Goal: Information Seeking & Learning: Learn about a topic

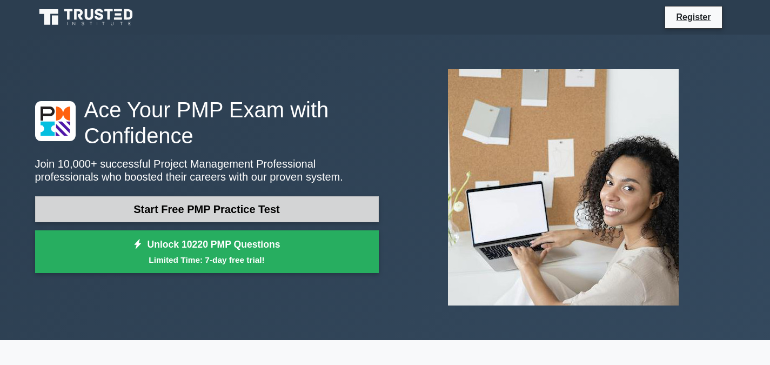
click at [208, 211] on link "Start Free PMP Practice Test" at bounding box center [207, 209] width 344 height 26
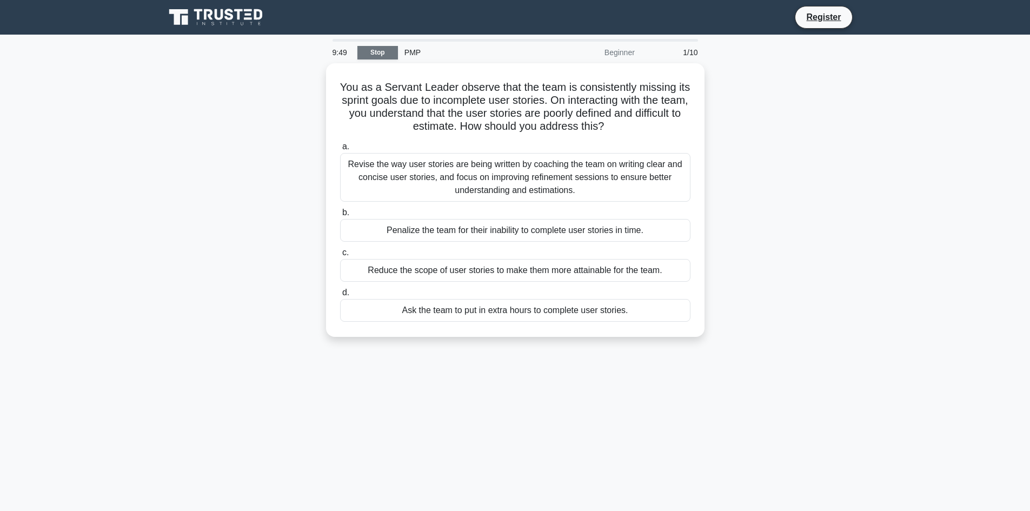
click at [374, 54] on link "Stop" at bounding box center [377, 53] width 41 height 14
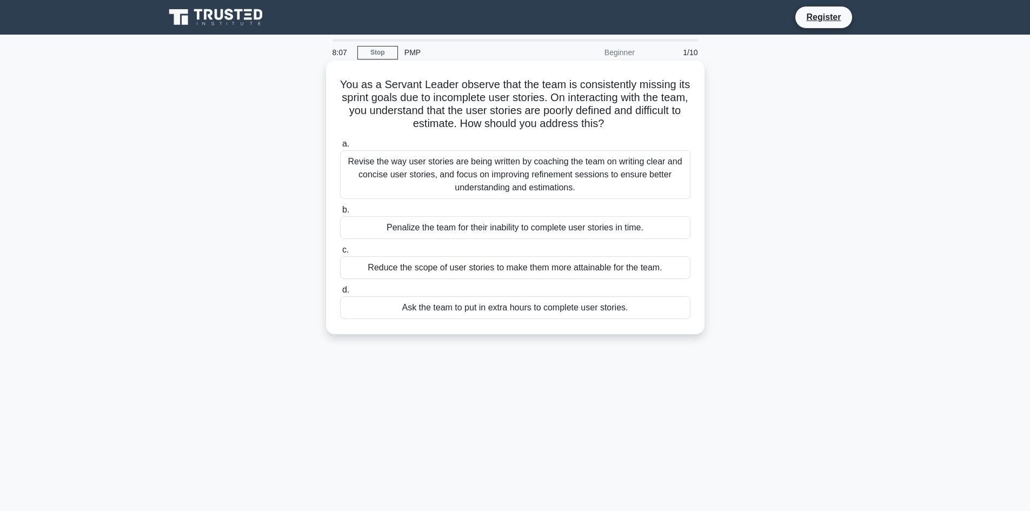
click at [518, 309] on div "Ask the team to put in extra hours to complete user stories." at bounding box center [515, 307] width 350 height 23
click at [340, 294] on input "d. Ask the team to put in extra hours to complete user stories." at bounding box center [340, 289] width 0 height 7
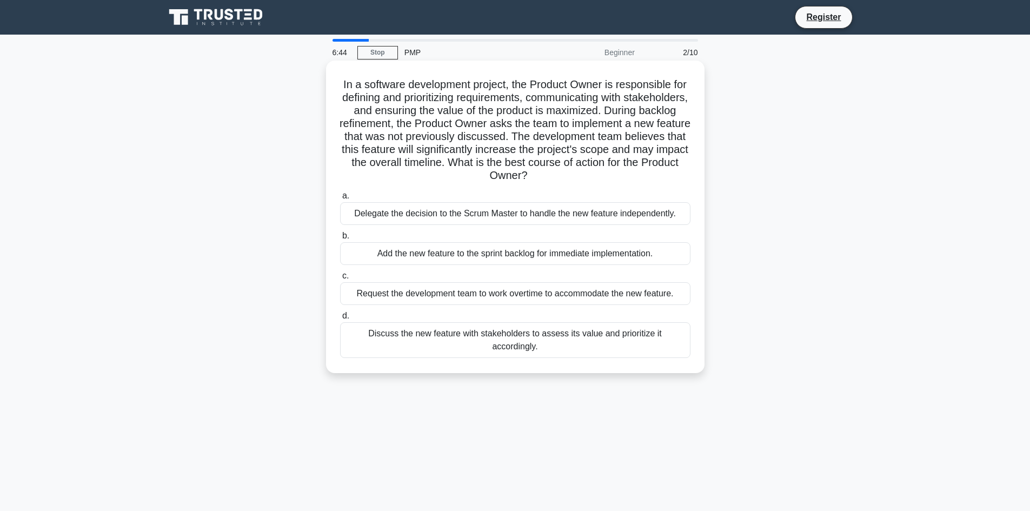
click at [539, 335] on div "Discuss the new feature with stakeholders to assess its value and prioritize it…" at bounding box center [515, 340] width 350 height 36
click at [340, 319] on input "d. Discuss the new feature with stakeholders to assess its value and prioritize…" at bounding box center [340, 315] width 0 height 7
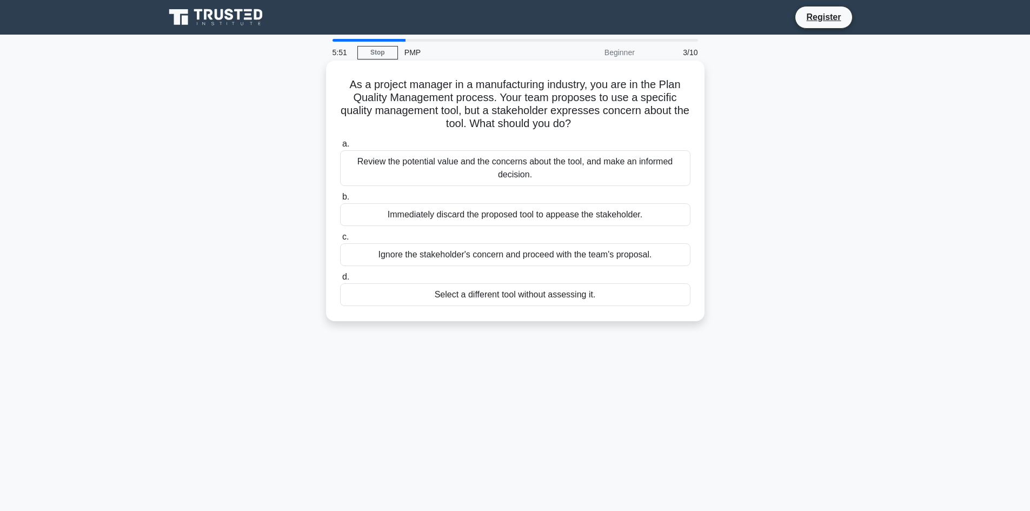
click at [544, 171] on div "Review the potential value and the concerns about the tool, and make an informe…" at bounding box center [515, 168] width 350 height 36
click at [340, 148] on input "a. Review the potential value and the concerns about the tool, and make an info…" at bounding box center [340, 144] width 0 height 7
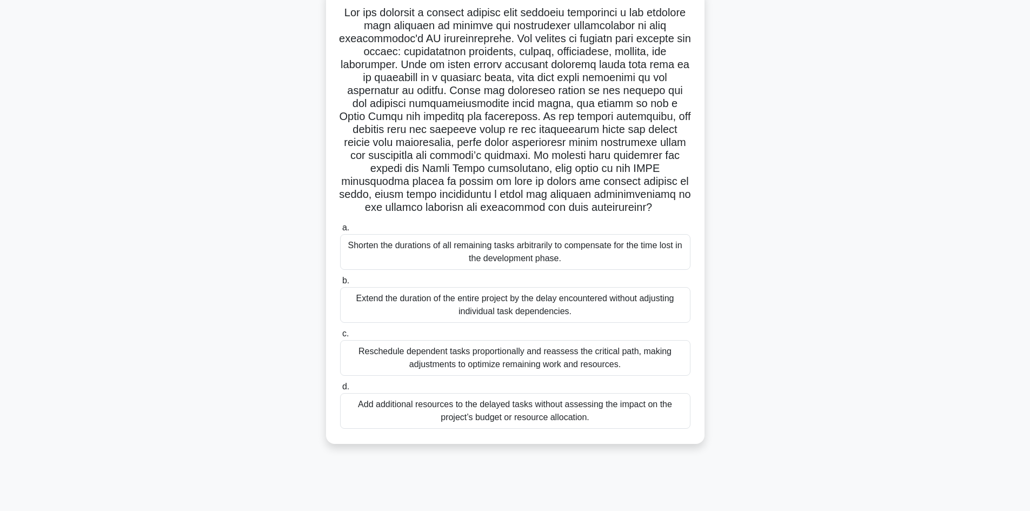
scroll to position [73, 0]
click at [447, 358] on div "Reschedule dependent tasks proportionally and reassess the critical path, makin…" at bounding box center [515, 357] width 350 height 36
click at [340, 336] on input "c. Reschedule dependent tasks proportionally and reassess the critical path, ma…" at bounding box center [340, 332] width 0 height 7
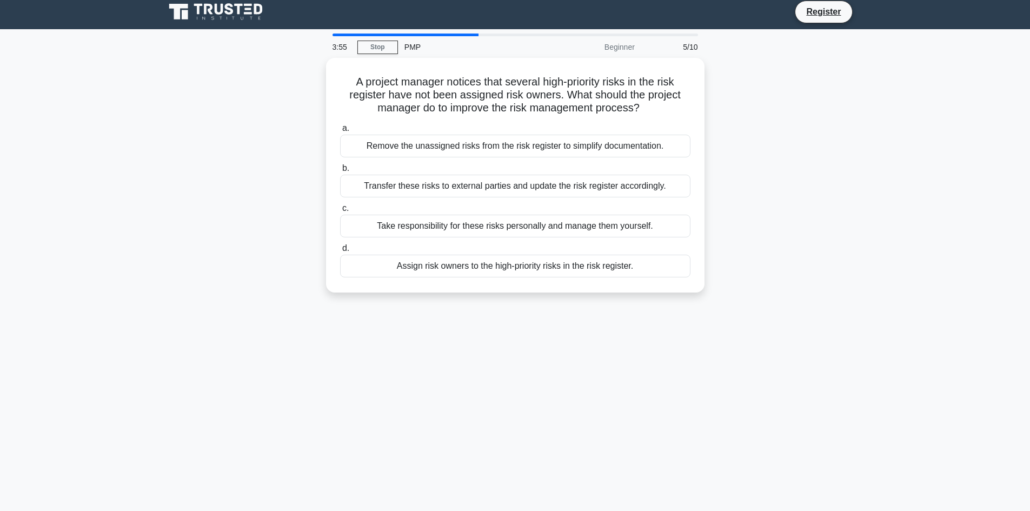
scroll to position [0, 0]
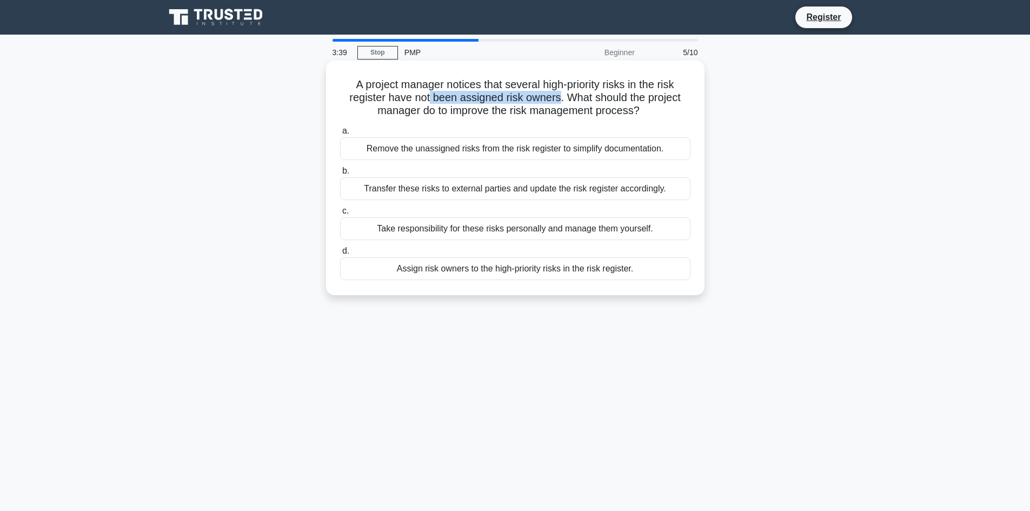
drag, startPoint x: 561, startPoint y: 99, endPoint x: 428, endPoint y: 92, distance: 133.1
click at [428, 92] on h5 "A project manager notices that several high-priority risks in the risk register…" at bounding box center [515, 98] width 352 height 40
click at [437, 268] on div "Assign risk owners to the high-priority risks in the risk register." at bounding box center [515, 268] width 350 height 23
click at [340, 255] on input "d. Assign risk owners to the high-priority risks in the risk register." at bounding box center [340, 251] width 0 height 7
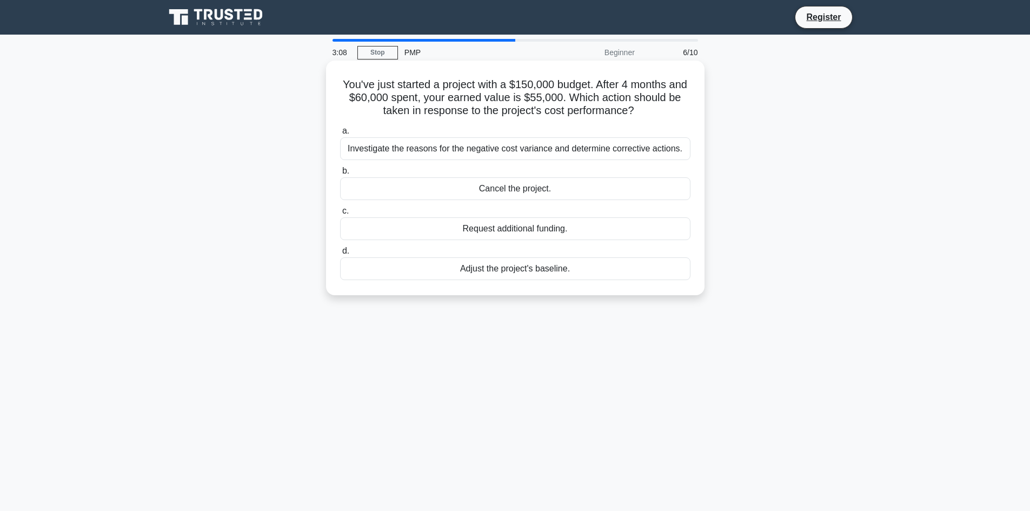
click at [476, 148] on div "Investigate the reasons for the negative cost variance and determine corrective…" at bounding box center [515, 148] width 350 height 23
click at [340, 135] on input "a. Investigate the reasons for the negative cost variance and determine correct…" at bounding box center [340, 131] width 0 height 7
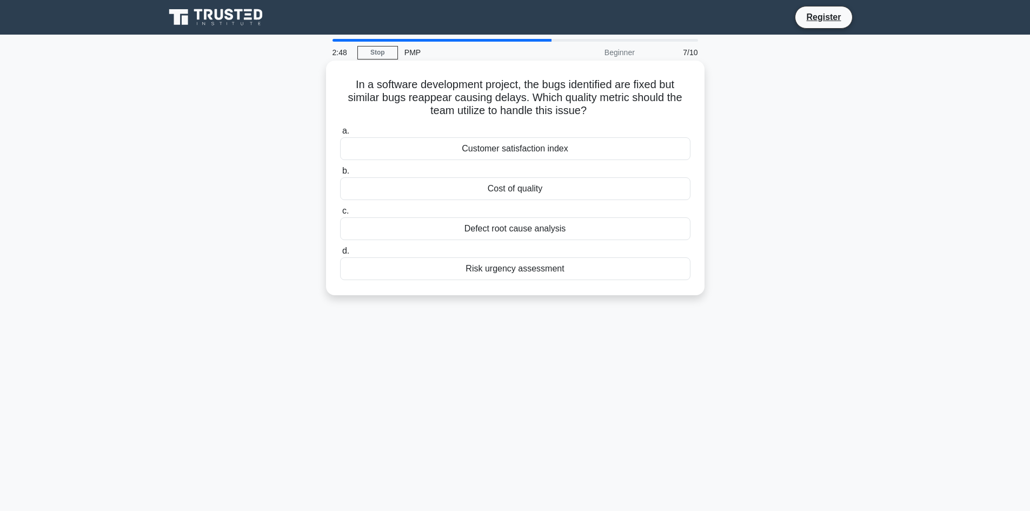
click at [535, 273] on div "Risk urgency assessment" at bounding box center [515, 268] width 350 height 23
click at [340, 255] on input "d. Risk urgency assessment" at bounding box center [340, 251] width 0 height 7
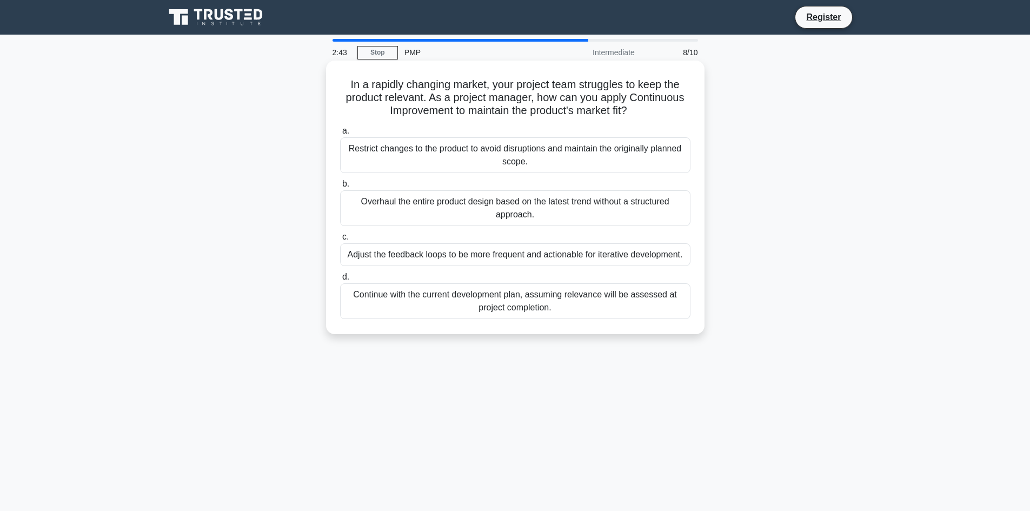
click at [504, 210] on div "Overhaul the entire product design based on the latest trend without a structur…" at bounding box center [515, 208] width 350 height 36
click at [340, 188] on input "b. Overhaul the entire product design based on the latest trend without a struc…" at bounding box center [340, 184] width 0 height 7
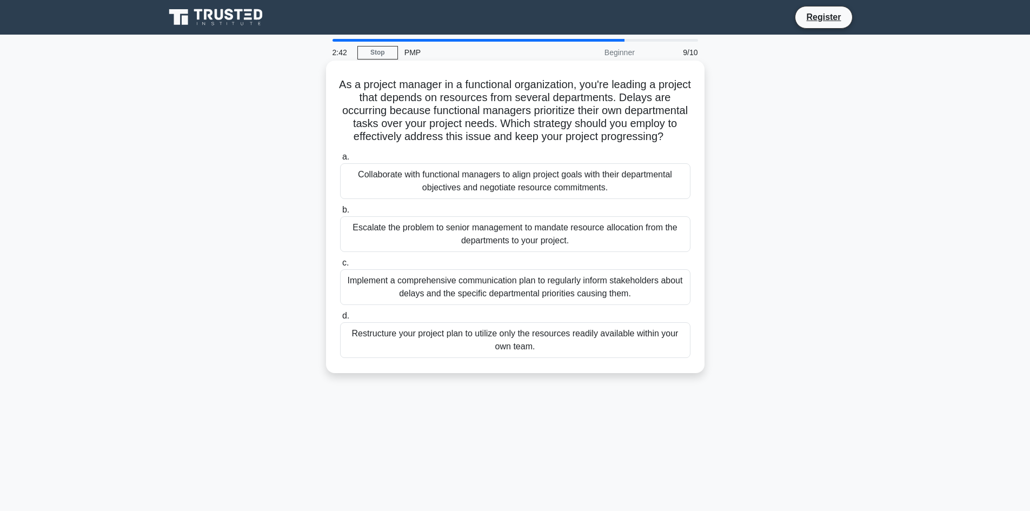
click at [536, 303] on div "Implement a comprehensive communication plan to regularly inform stakeholders a…" at bounding box center [515, 287] width 350 height 36
click at [340, 266] on input "c. Implement a comprehensive communication plan to regularly inform stakeholder…" at bounding box center [340, 262] width 0 height 7
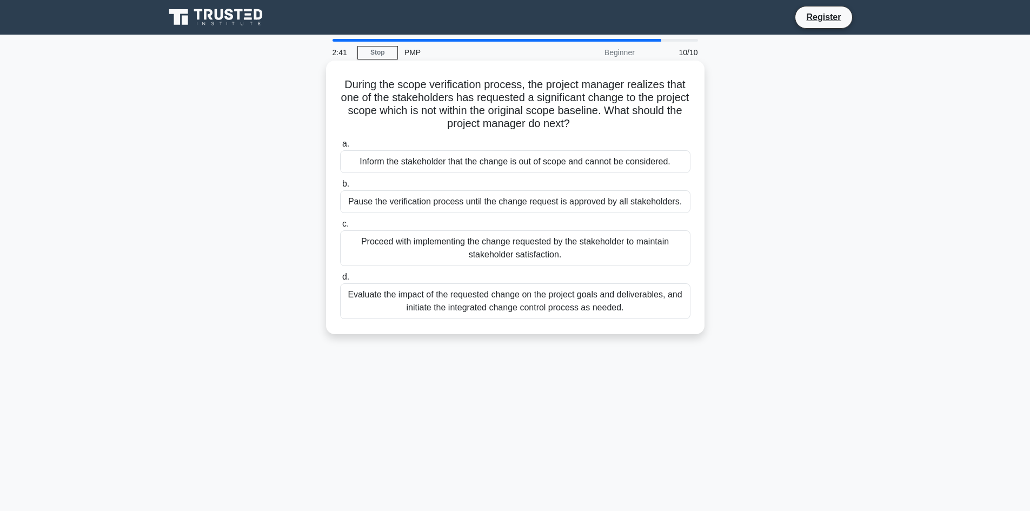
click at [551, 293] on div "Evaluate the impact of the requested change on the project goals and deliverabl…" at bounding box center [515, 301] width 350 height 36
click at [340, 281] on input "d. Evaluate the impact of the requested change on the project goals and deliver…" at bounding box center [340, 277] width 0 height 7
